Goal: Transaction & Acquisition: Book appointment/travel/reservation

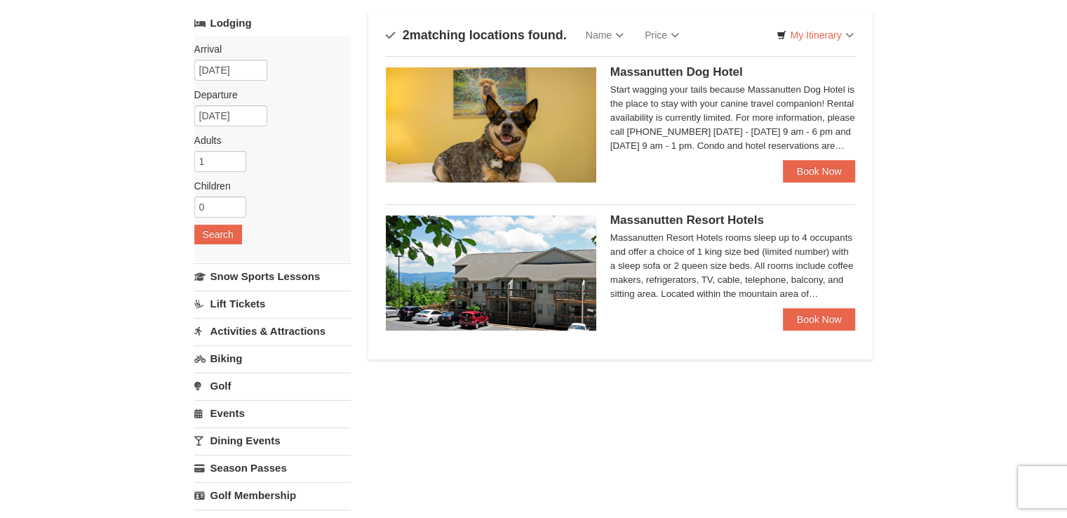
scroll to position [87, 0]
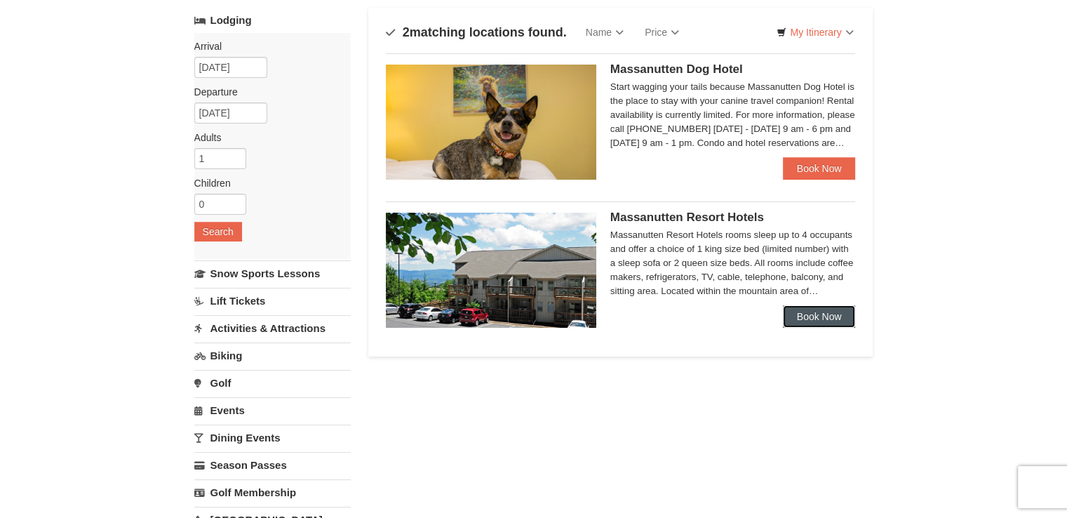
click at [810, 315] on link "Book Now" at bounding box center [819, 316] width 73 height 22
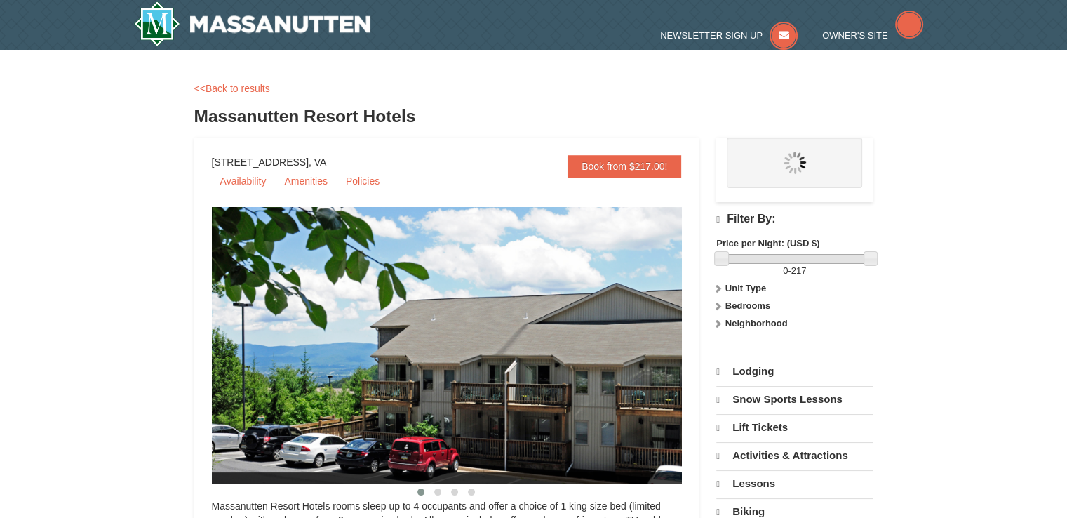
select select "10"
